Goal: Task Accomplishment & Management: Use online tool/utility

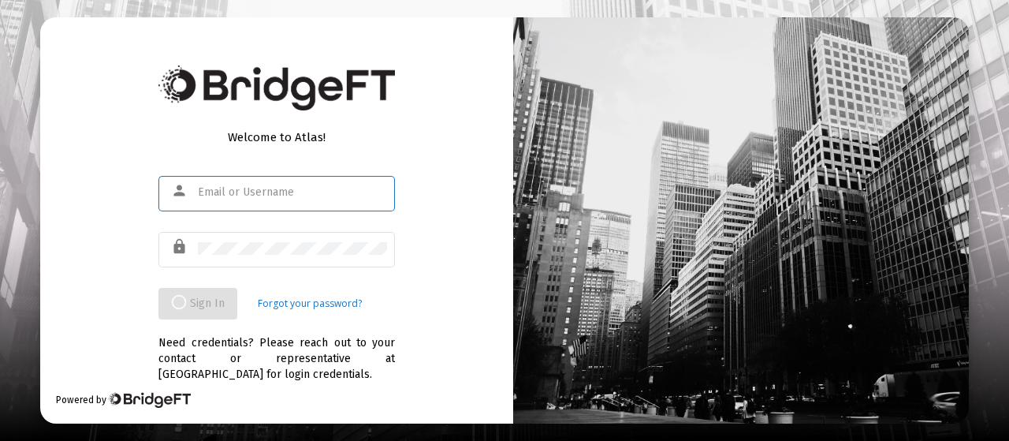
type input "[EMAIL_ADDRESS][DOMAIN_NAME]"
click at [385, 132] on div "Welcome to Atlas!" at bounding box center [276, 137] width 236 height 16
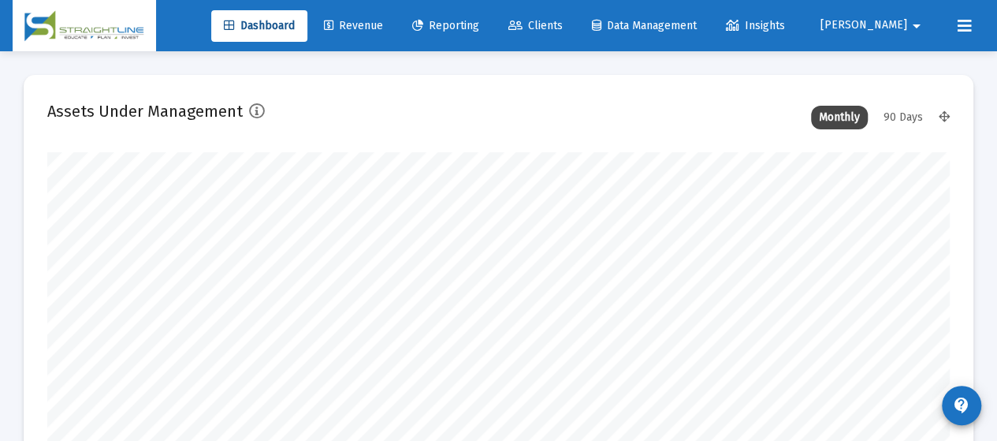
scroll to position [315, 484]
click at [479, 28] on span "Reporting" at bounding box center [445, 25] width 67 height 13
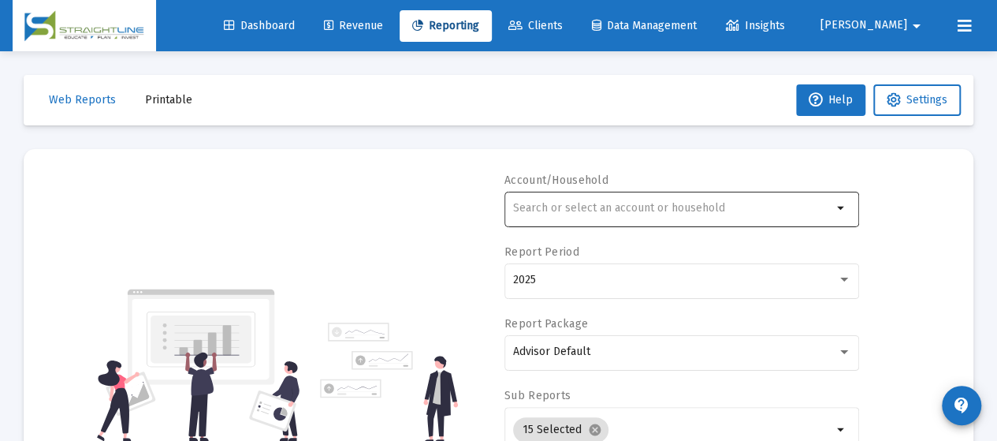
click at [535, 215] on div at bounding box center [672, 207] width 319 height 39
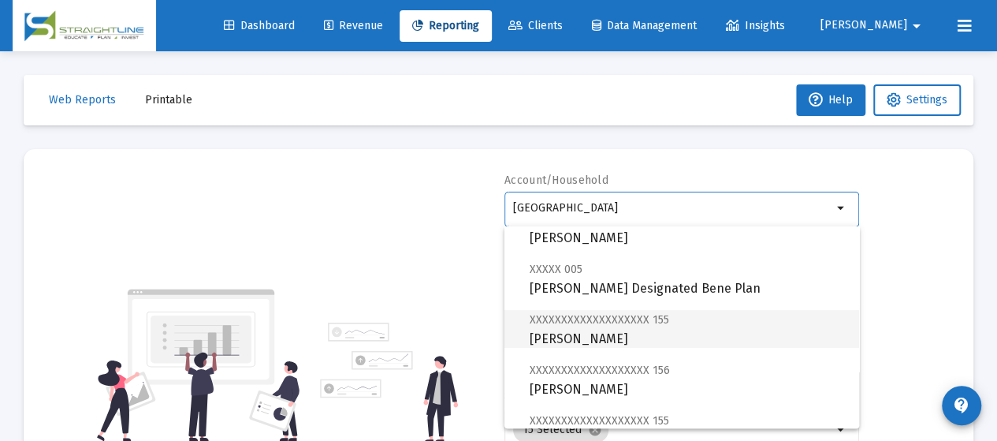
scroll to position [79, 0]
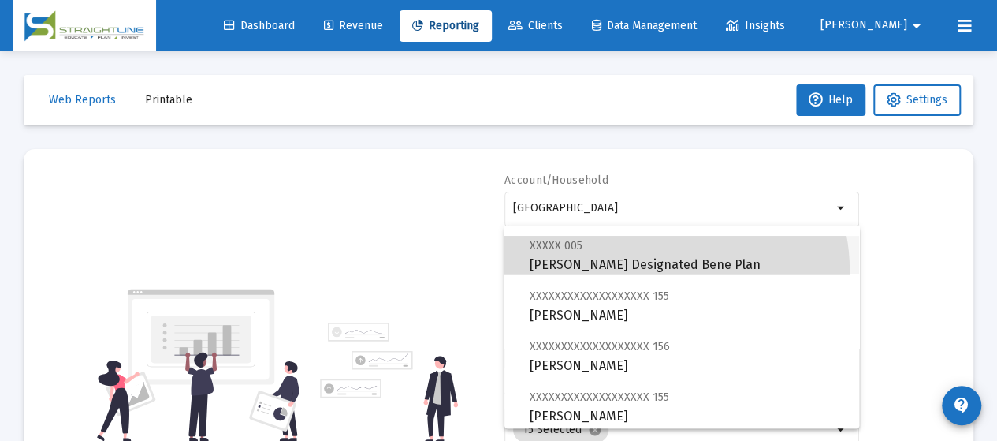
click at [665, 270] on span "XXXXX 005 [GEOGRAPHIC_DATA][PERSON_NAME] Designated Bene Plan" at bounding box center [688, 255] width 317 height 39
type input "[PERSON_NAME] Designated Bene Plan"
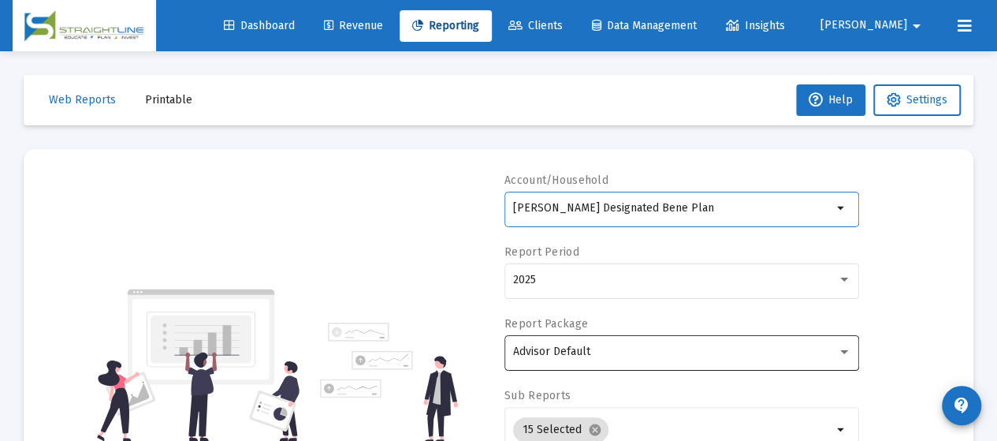
click at [638, 347] on div "Advisor Default" at bounding box center [675, 351] width 324 height 13
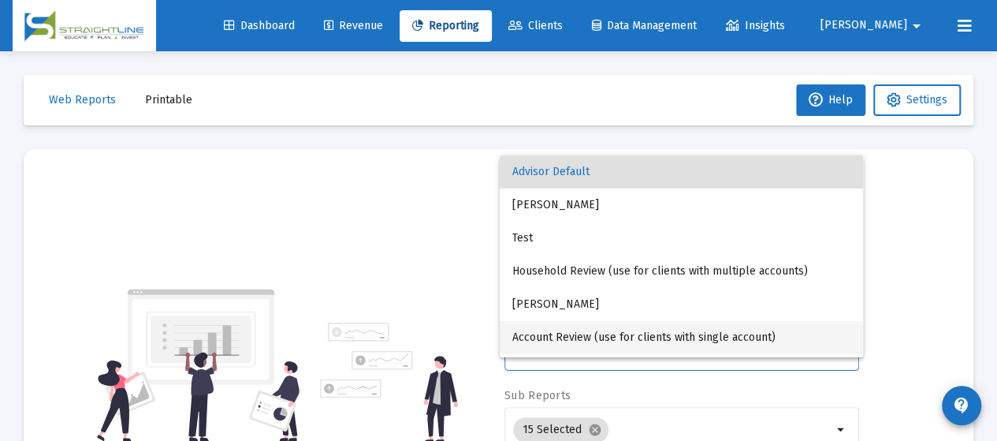
click at [653, 334] on span "Account Review (use for clients with single account)" at bounding box center [681, 337] width 338 height 33
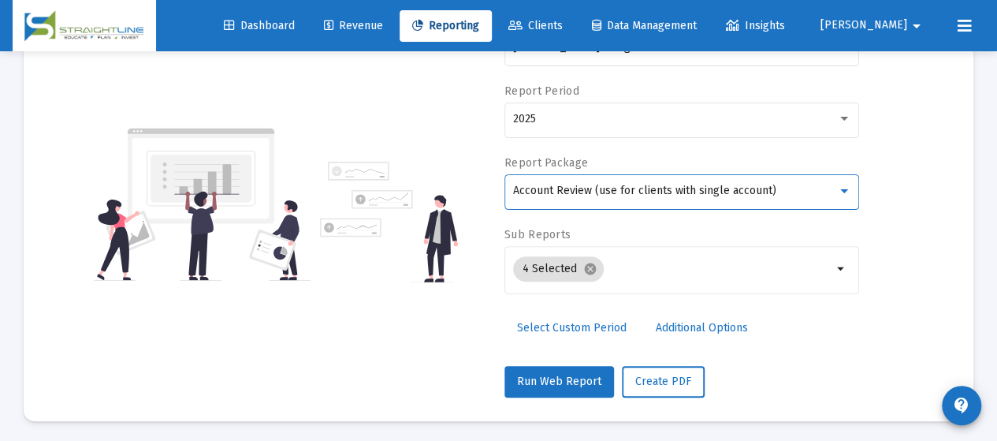
scroll to position [162, 0]
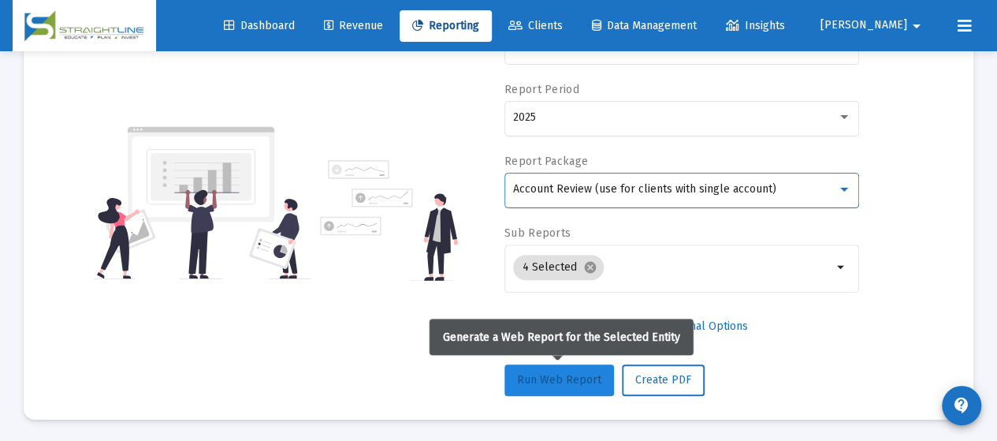
click at [561, 376] on span "Run Web Report" at bounding box center [559, 379] width 84 height 13
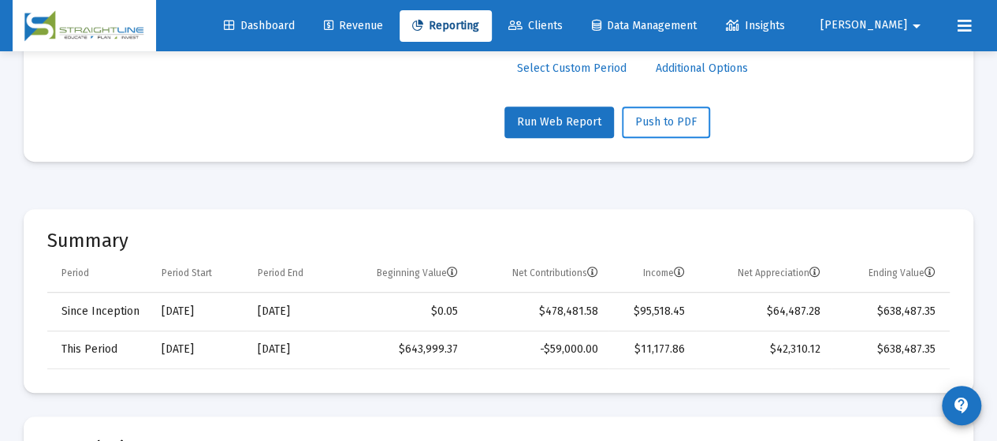
scroll to position [254, 0]
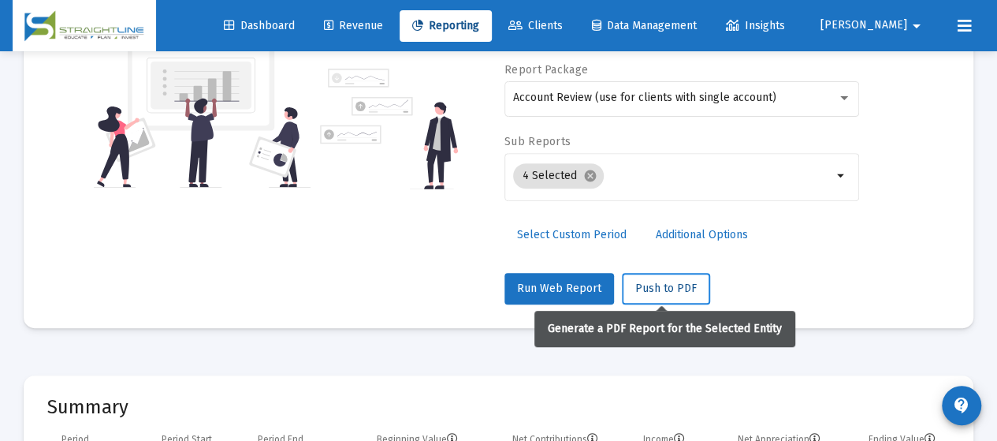
click at [674, 276] on button "Push to PDF" at bounding box center [666, 289] width 88 height 32
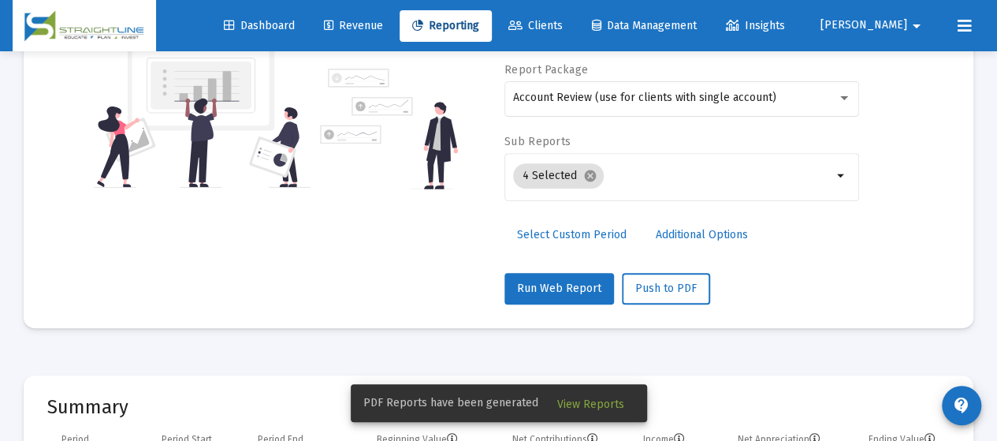
click at [594, 412] on button "View Reports" at bounding box center [591, 403] width 92 height 28
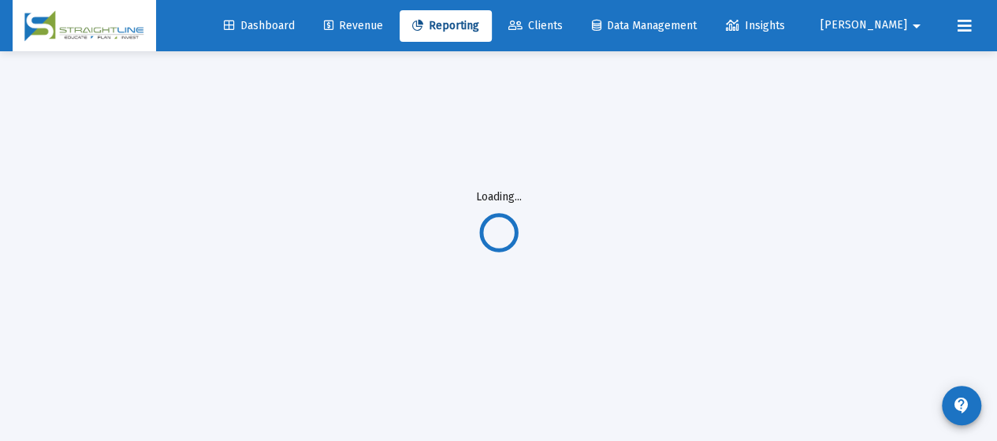
scroll to position [51, 0]
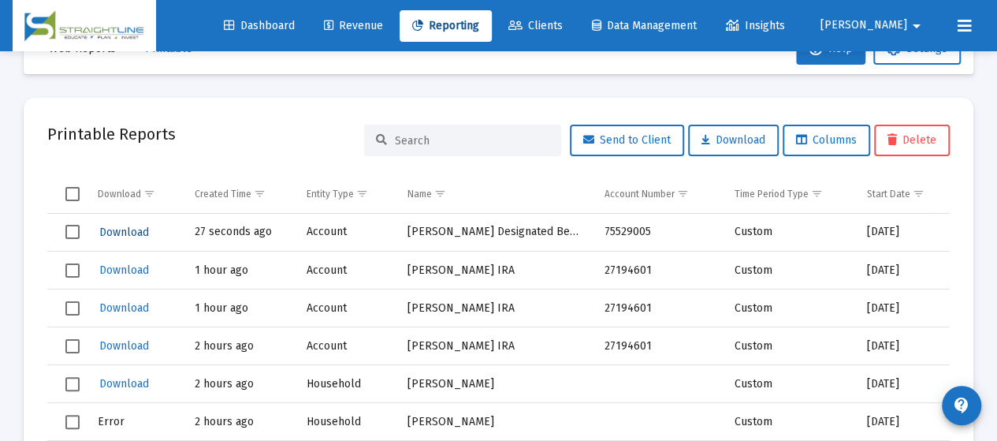
click at [141, 231] on span "Download" at bounding box center [124, 231] width 50 height 13
